Goal: Find specific page/section: Find specific page/section

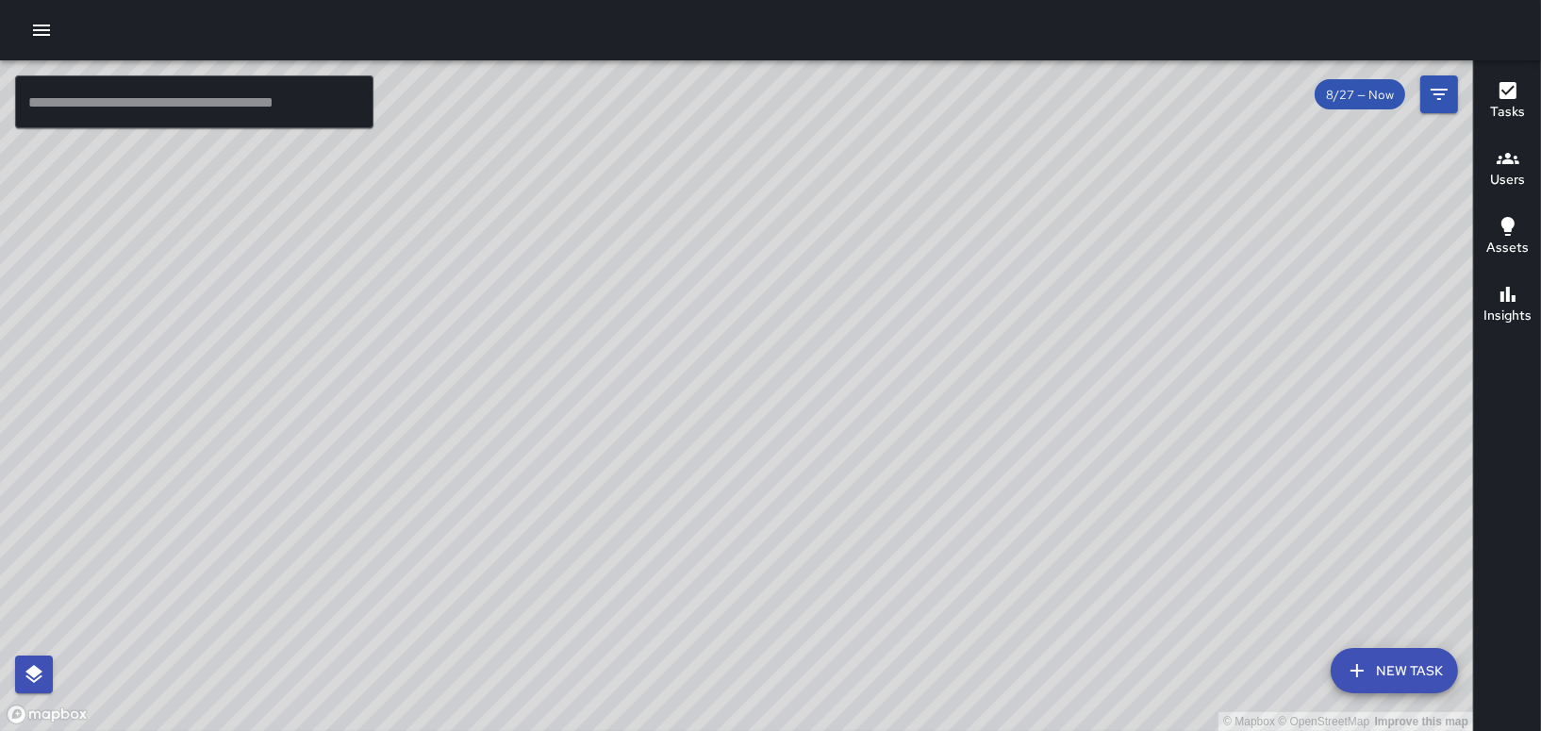
click at [45, 29] on icon "button" at bounding box center [41, 30] width 17 height 11
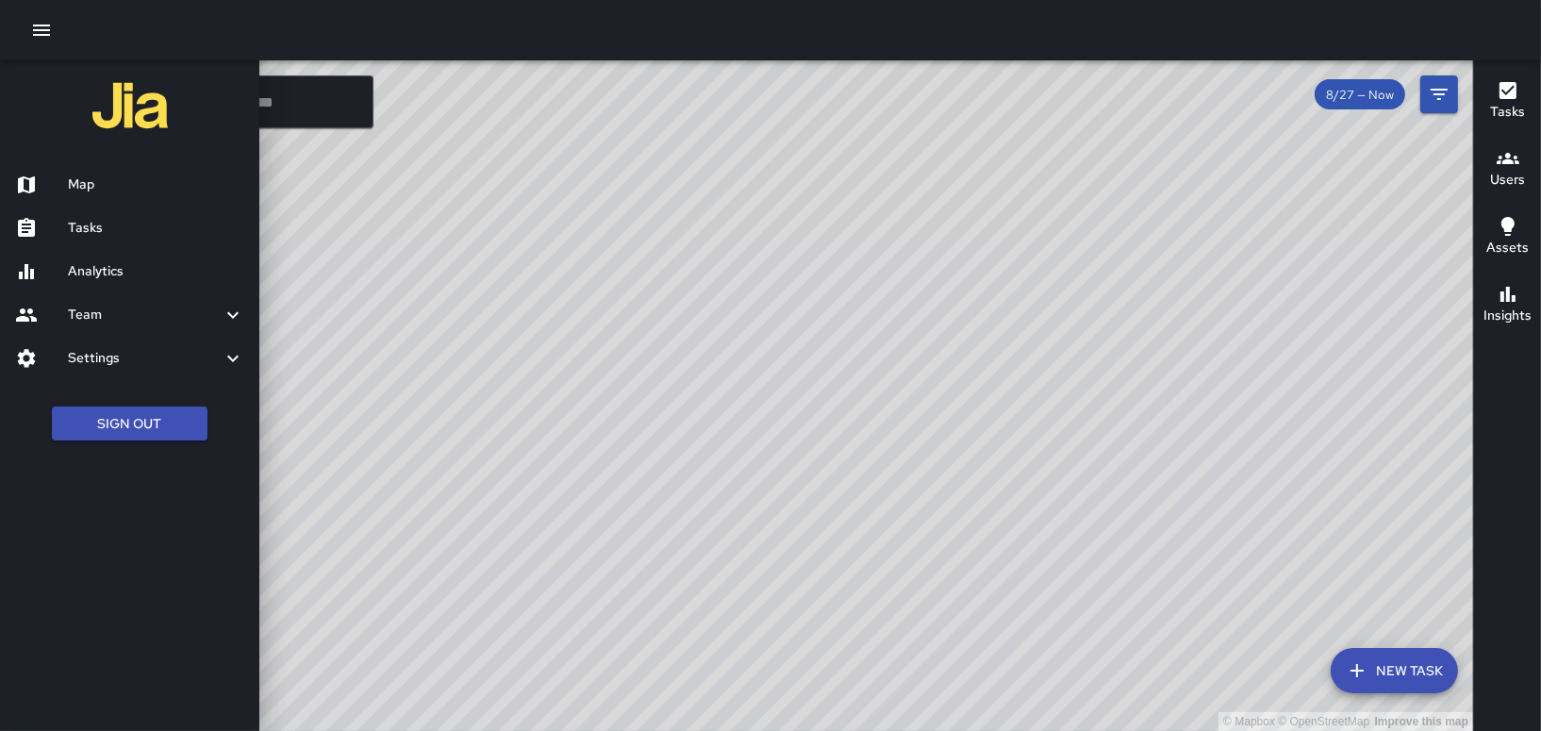
click at [74, 229] on h6 "Tasks" at bounding box center [156, 228] width 176 height 21
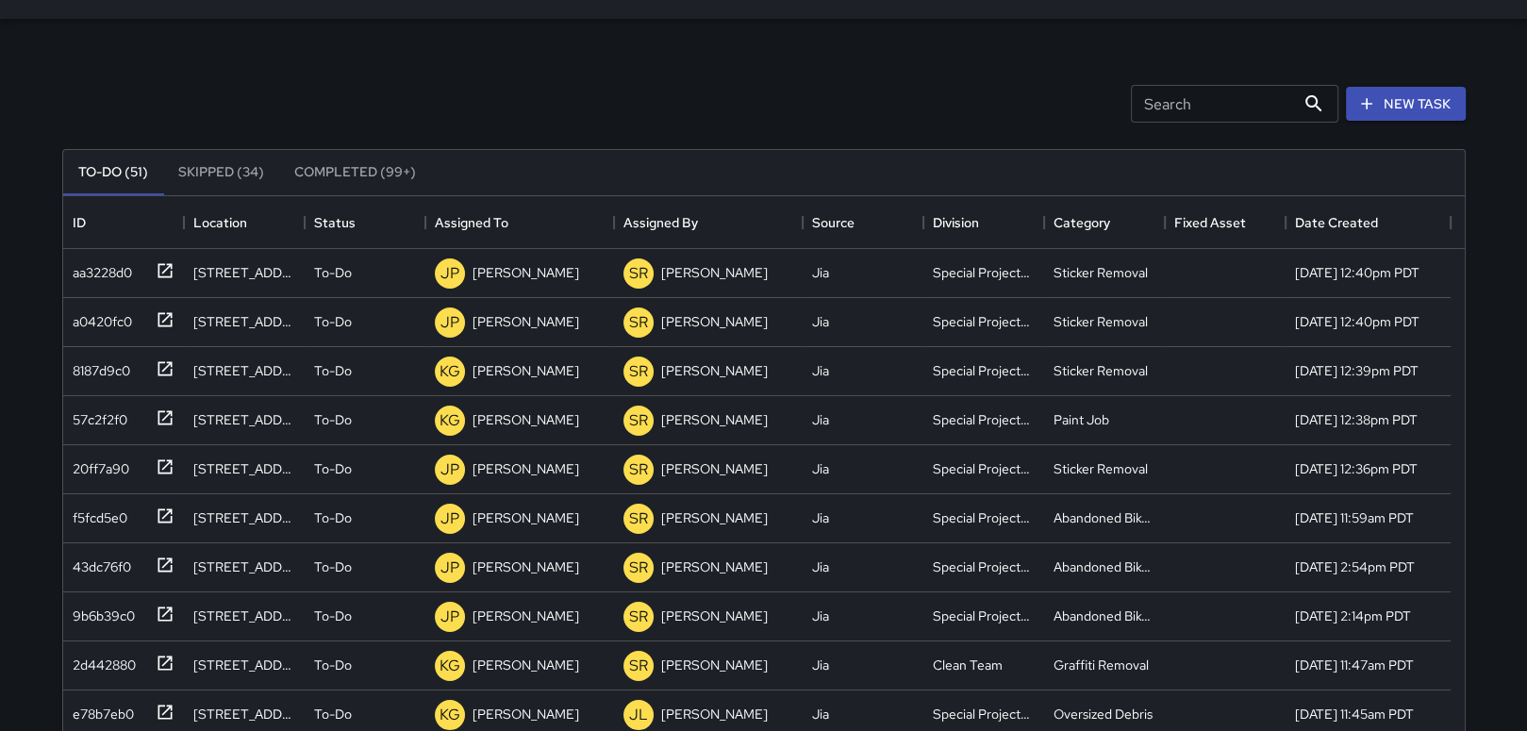
scroll to position [40, 0]
